Goal: Check status: Check status

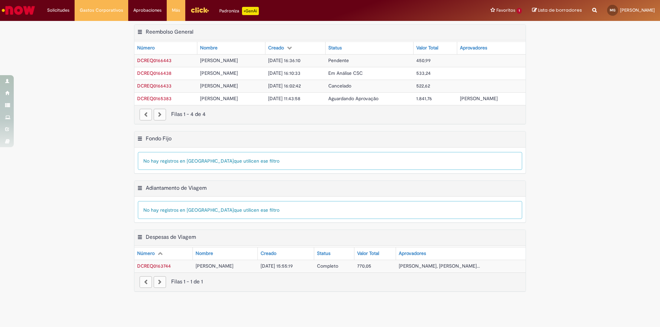
click at [281, 303] on main "Meus Reembolsos Exportar como PDF Exportar como Excel Exportar como CSV Reembol…" at bounding box center [330, 174] width 660 height 306
